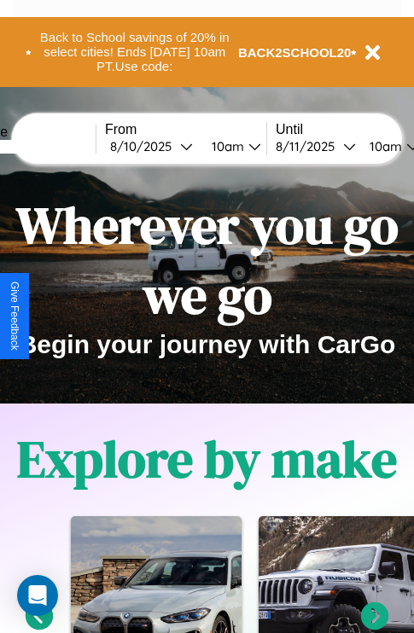
click at [57, 146] on input "text" at bounding box center [32, 147] width 128 height 14
type input "**********"
click at [172, 146] on div "8 / 10 / 2025" at bounding box center [145, 146] width 70 height 16
select select "*"
select select "****"
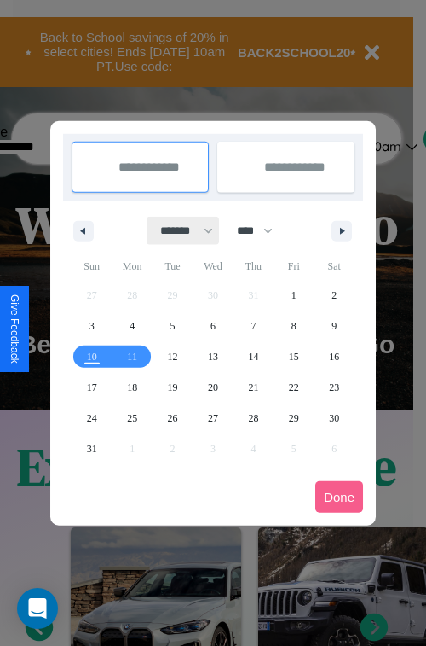
click at [179, 230] on select "******* ******** ***** ***** *** **** **** ****** ********* ******* ******** **…" at bounding box center [184, 231] width 72 height 28
select select "*"
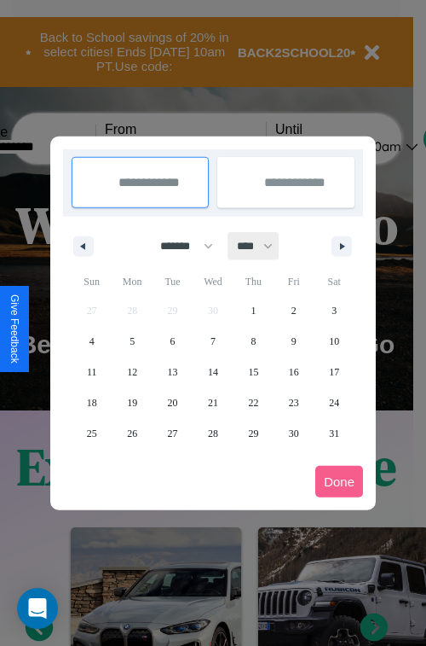
click at [263, 246] on select "**** **** **** **** **** **** **** **** **** **** **** **** **** **** **** ****…" at bounding box center [254, 246] width 51 height 28
select select "****"
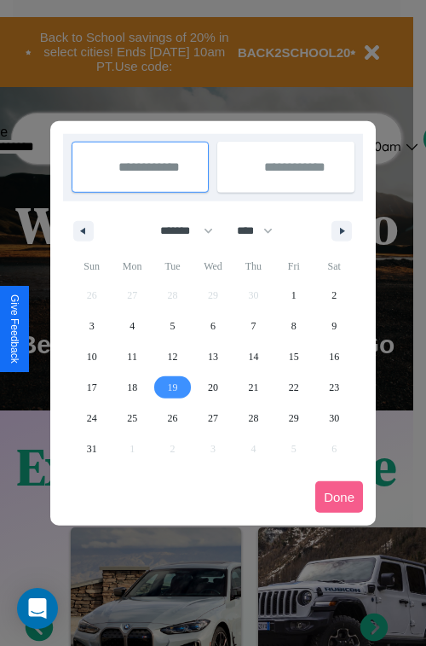
click at [172, 386] on span "19" at bounding box center [173, 387] width 10 height 31
type input "**********"
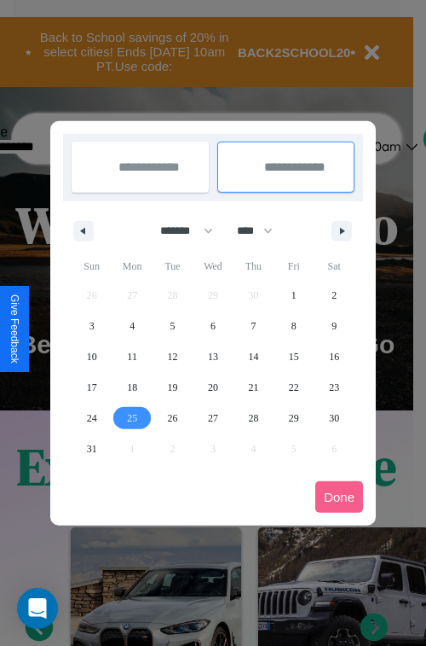
click at [132, 417] on span "25" at bounding box center [132, 418] width 10 height 31
type input "**********"
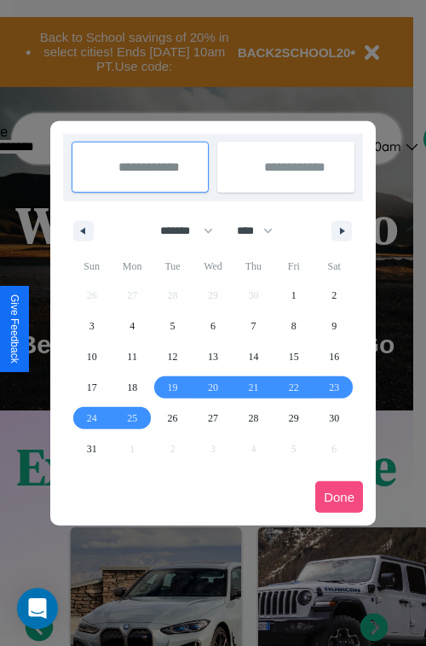
click at [339, 496] on button "Done" at bounding box center [340, 497] width 48 height 32
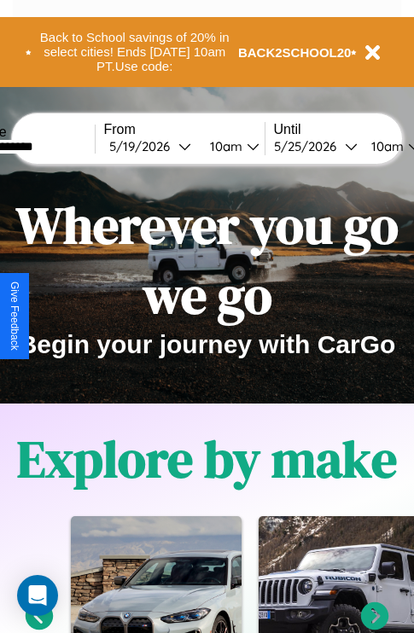
scroll to position [0, 64]
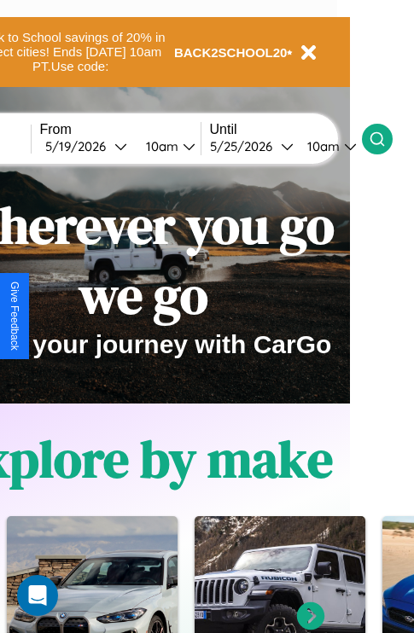
click at [386, 138] on icon at bounding box center [376, 138] width 17 height 17
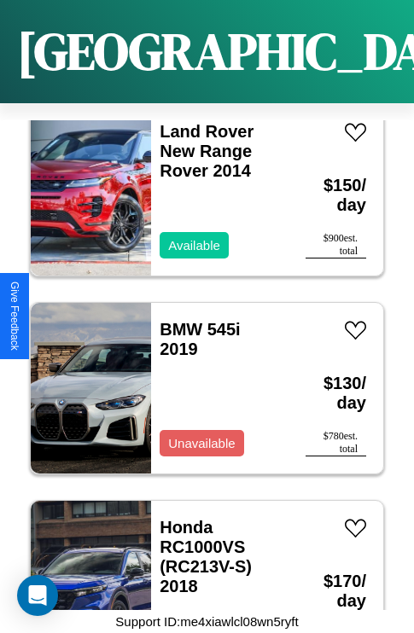
scroll to position [460, 0]
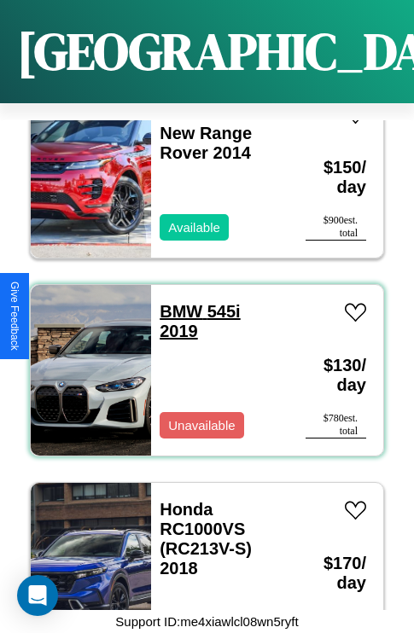
click at [176, 302] on link "BMW 545i 2019" at bounding box center [199, 321] width 80 height 38
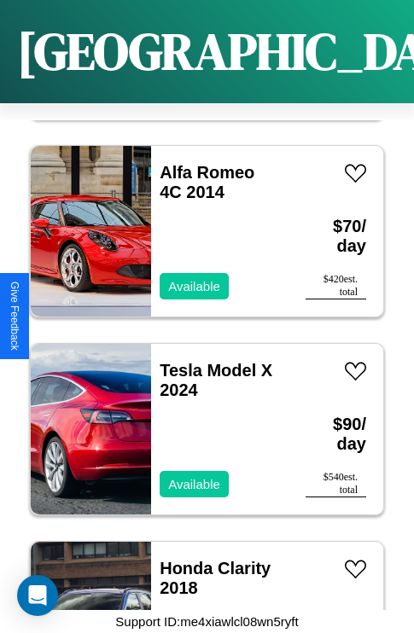
scroll to position [6396, 0]
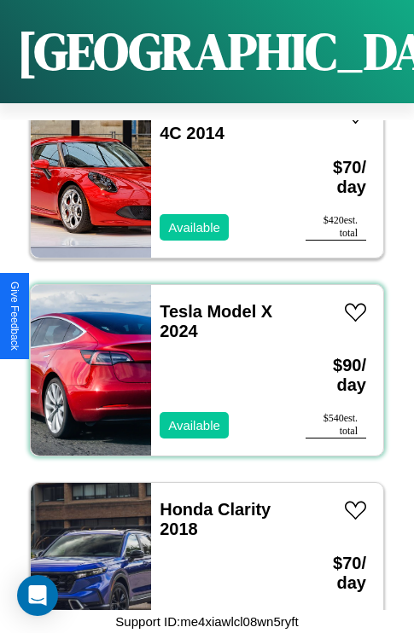
click at [200, 360] on div "Tesla Model X 2024 Available" at bounding box center [219, 370] width 137 height 171
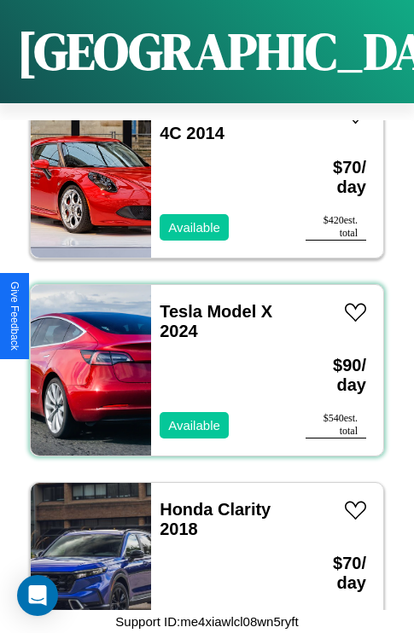
click at [200, 360] on div "Tesla Model X 2024 Available" at bounding box center [219, 370] width 137 height 171
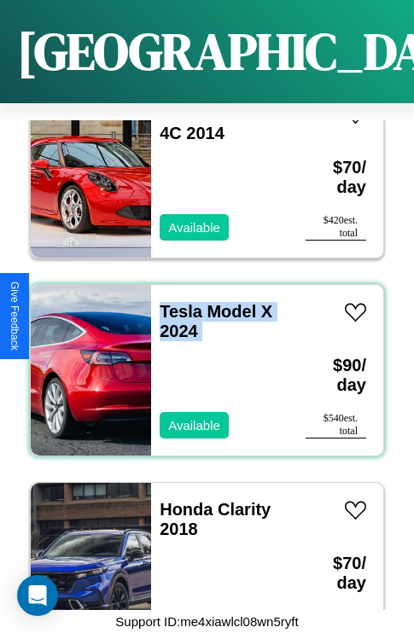
click at [200, 360] on div "Tesla Model X 2024 Available" at bounding box center [219, 370] width 137 height 171
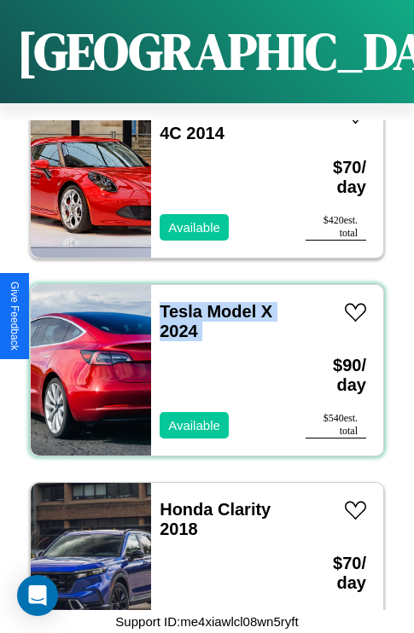
click at [200, 360] on div "Tesla Model X 2024 Available" at bounding box center [219, 370] width 137 height 171
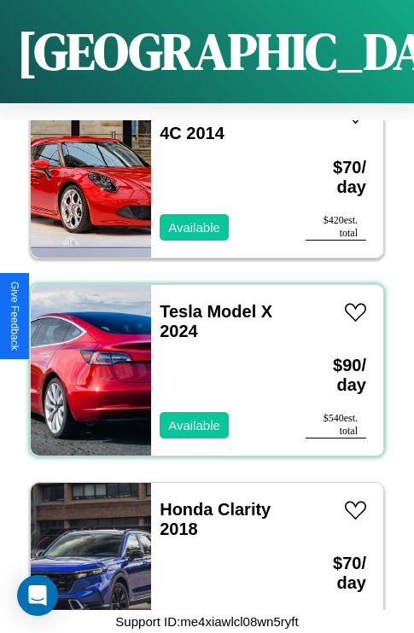
click at [200, 360] on div "Tesla Model X 2024 Available" at bounding box center [219, 370] width 137 height 171
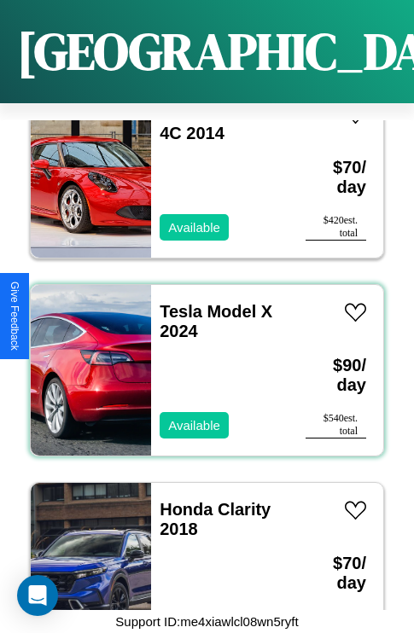
click at [200, 360] on div "Tesla Model X 2024 Available" at bounding box center [219, 370] width 137 height 171
click at [176, 302] on link "Tesla Model X 2024" at bounding box center [215, 321] width 113 height 38
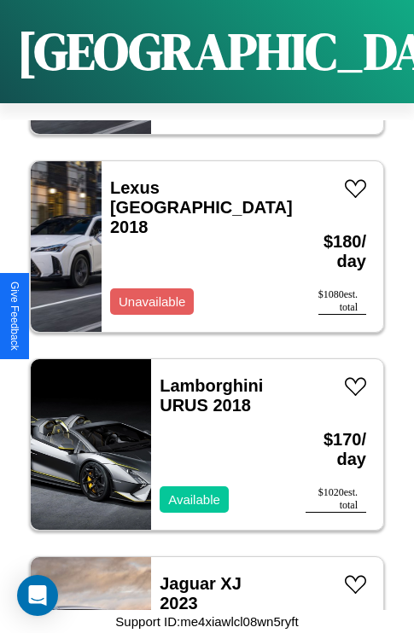
scroll to position [10551, 0]
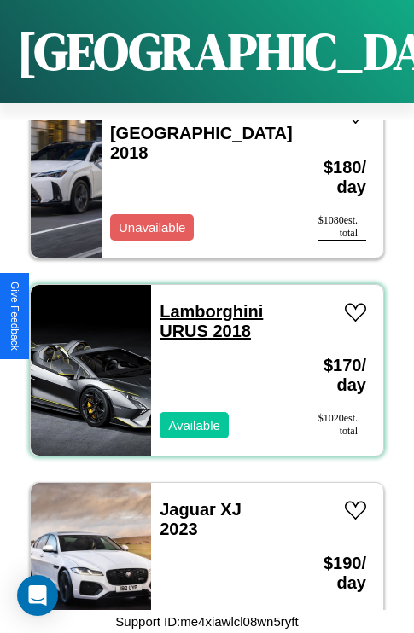
click at [206, 302] on link "Lamborghini URUS 2018" at bounding box center [210, 321] width 103 height 38
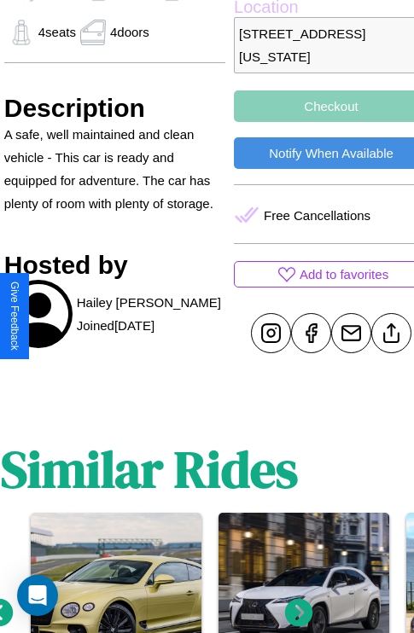
scroll to position [583, 58]
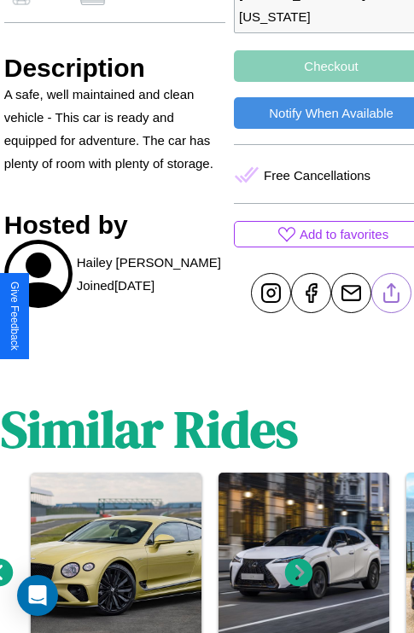
click at [391, 296] on line at bounding box center [391, 290] width 0 height 12
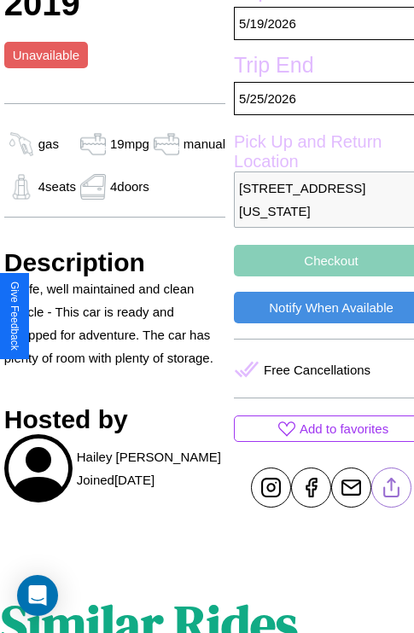
scroll to position [356, 58]
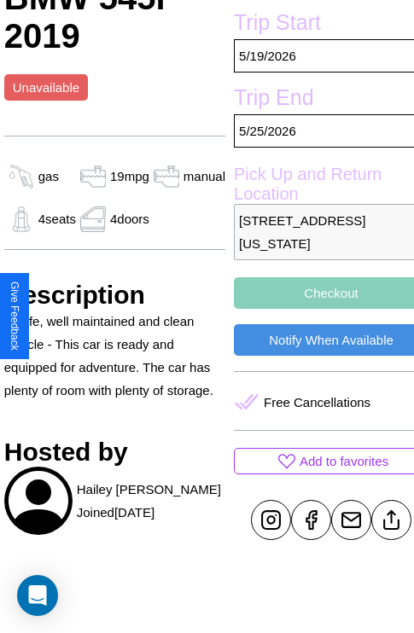
click at [316, 309] on button "Checkout" at bounding box center [331, 293] width 194 height 32
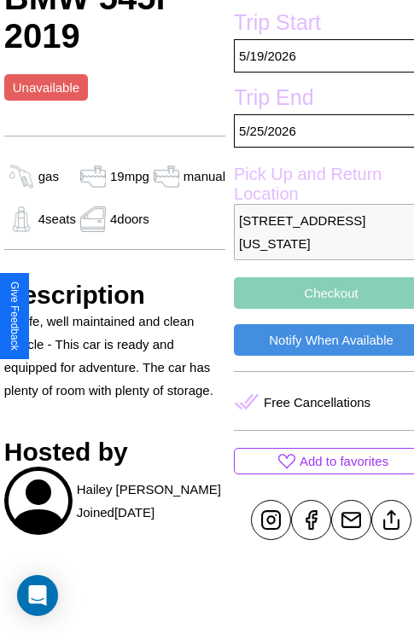
click at [316, 309] on button "Checkout" at bounding box center [331, 293] width 194 height 32
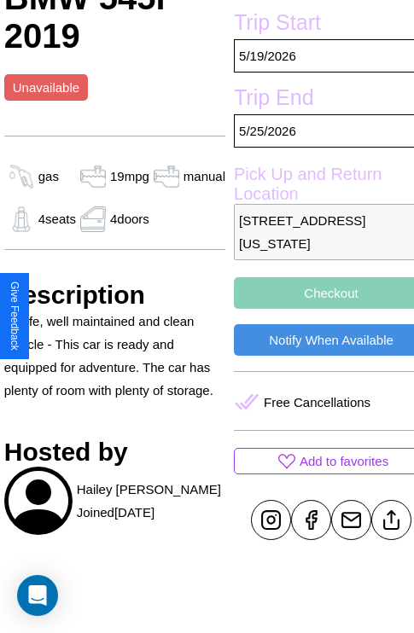
click at [316, 309] on button "Checkout" at bounding box center [331, 293] width 194 height 32
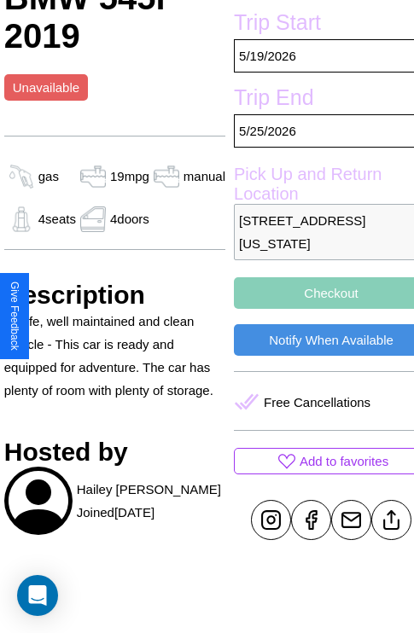
click at [316, 309] on button "Checkout" at bounding box center [331, 293] width 194 height 32
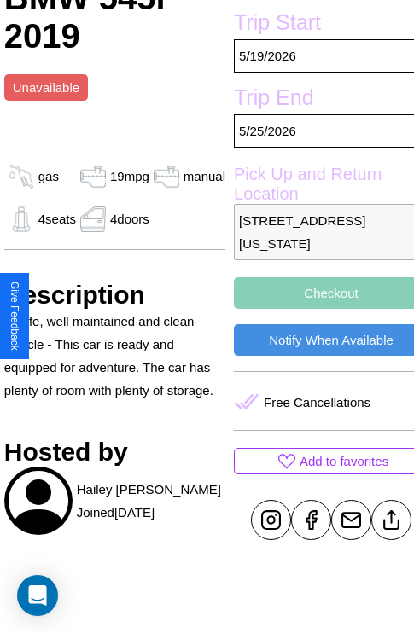
click at [316, 309] on button "Checkout" at bounding box center [331, 293] width 194 height 32
